Goal: Transaction & Acquisition: Subscribe to service/newsletter

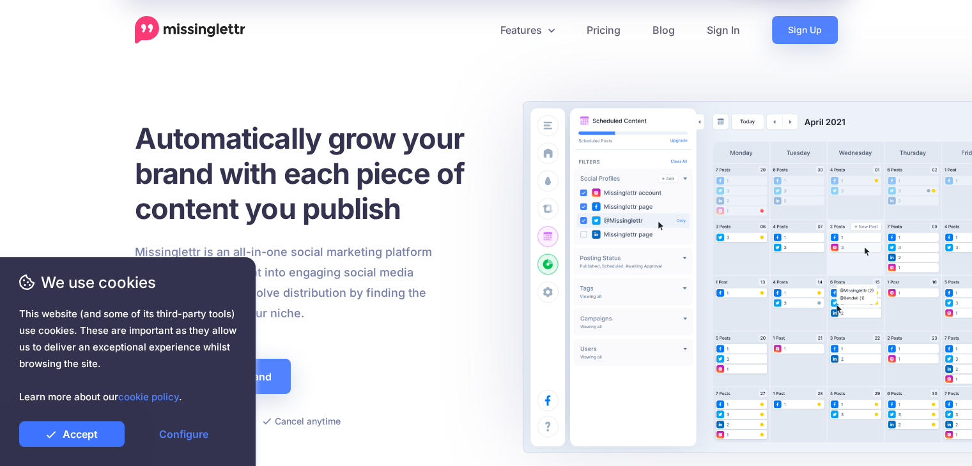
click at [110, 434] on link "Accept" at bounding box center [71, 435] width 105 height 26
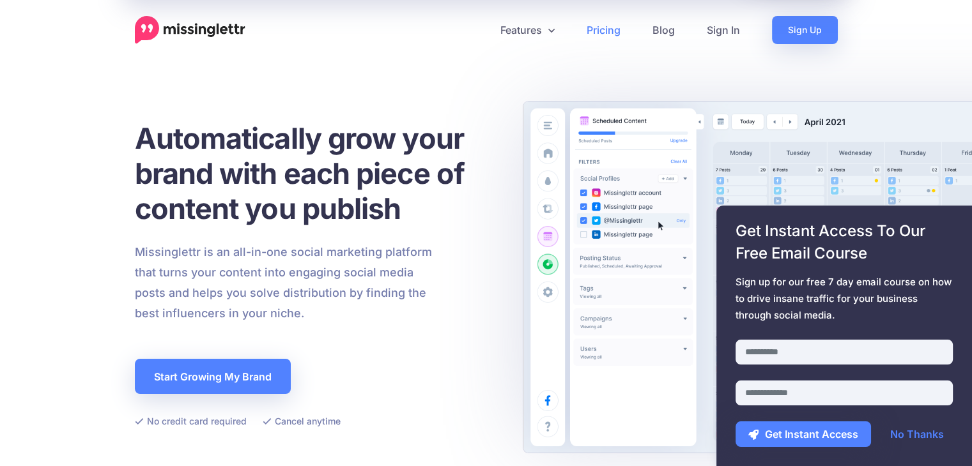
click at [603, 31] on link "Pricing" at bounding box center [604, 30] width 66 height 28
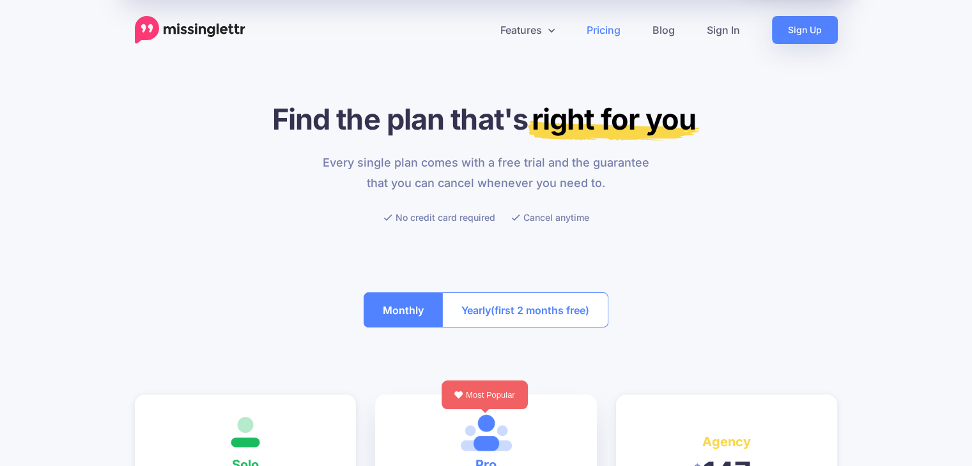
click at [540, 309] on span "(first 2 months free)" at bounding box center [540, 310] width 98 height 20
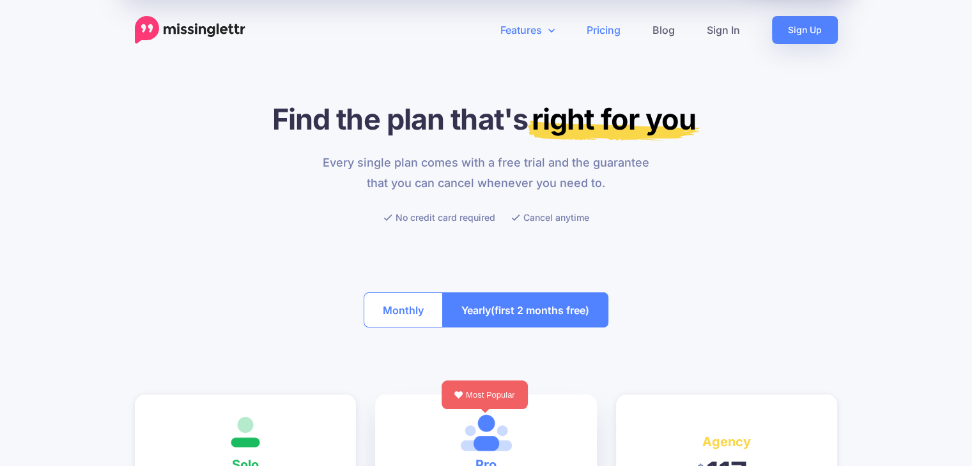
click at [517, 27] on link "Features" at bounding box center [527, 30] width 86 height 28
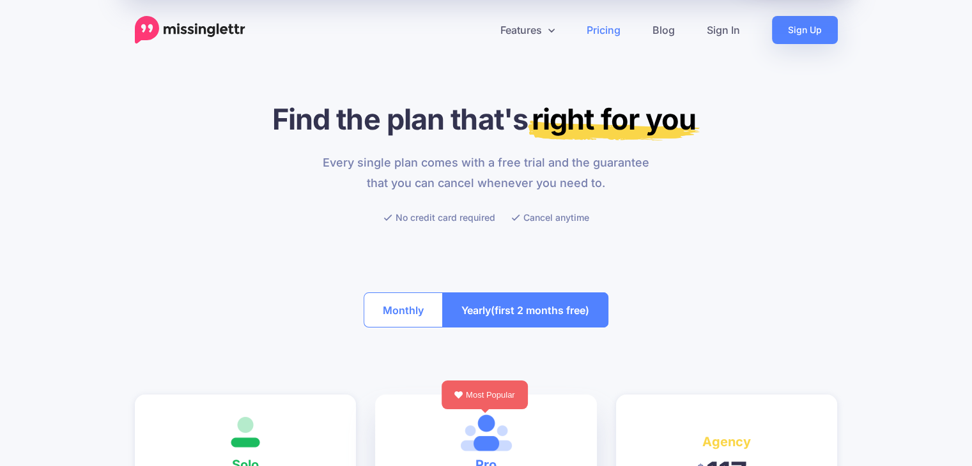
click at [223, 27] on img at bounding box center [190, 30] width 111 height 28
